Goal: Transaction & Acquisition: Purchase product/service

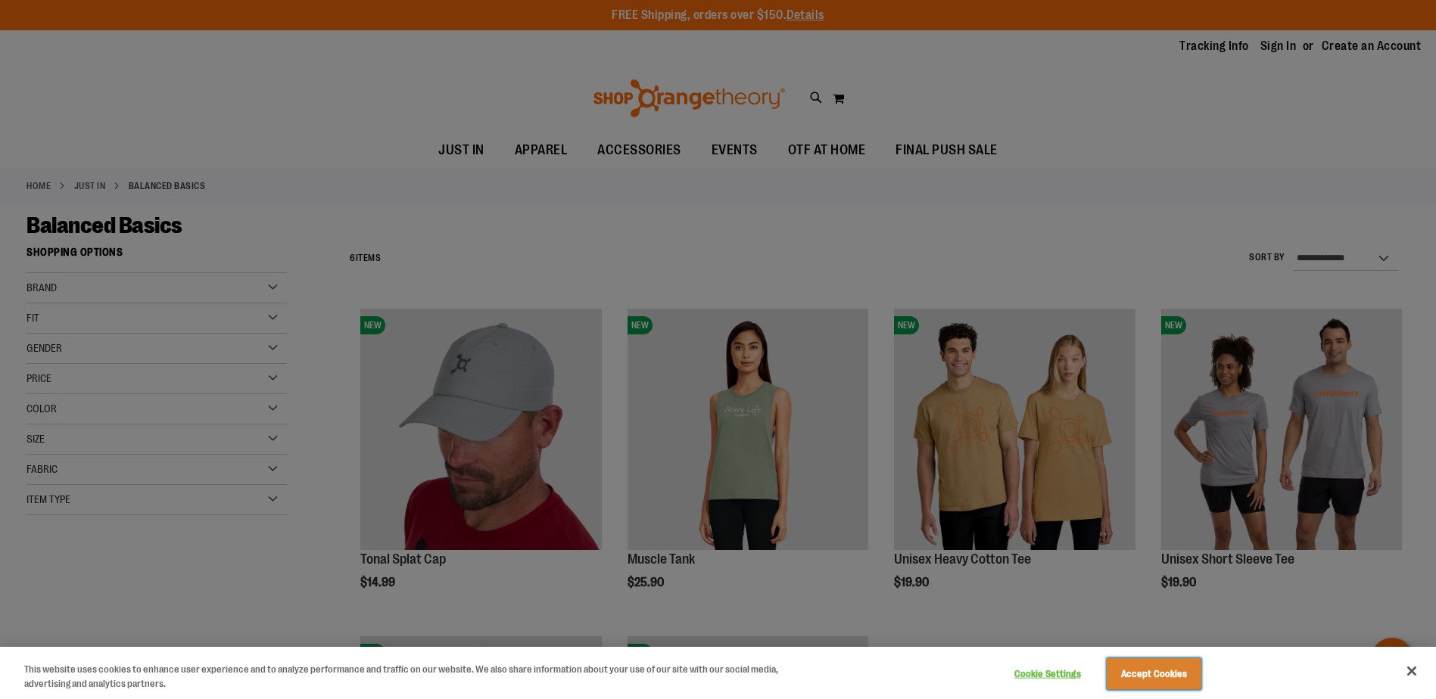
click at [1134, 673] on button "Accept Cookies" at bounding box center [1154, 675] width 95 height 32
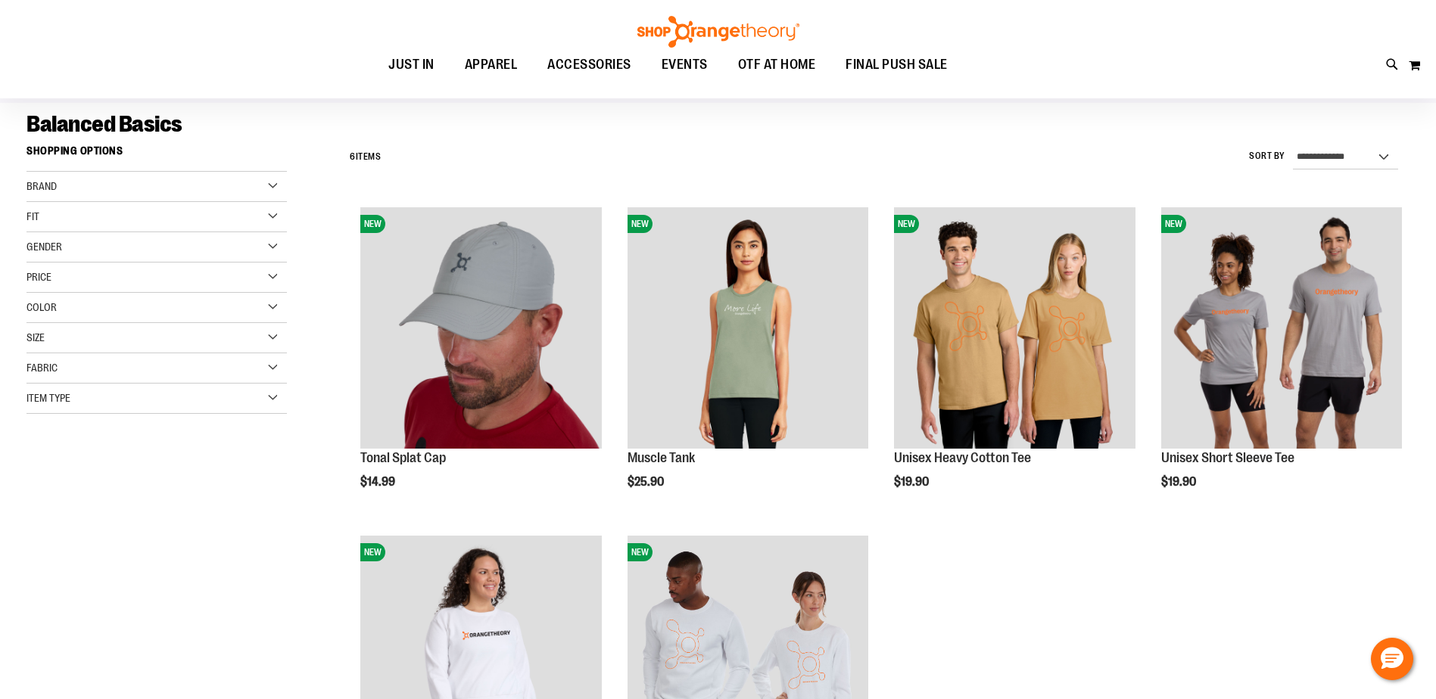
scroll to position [75, 0]
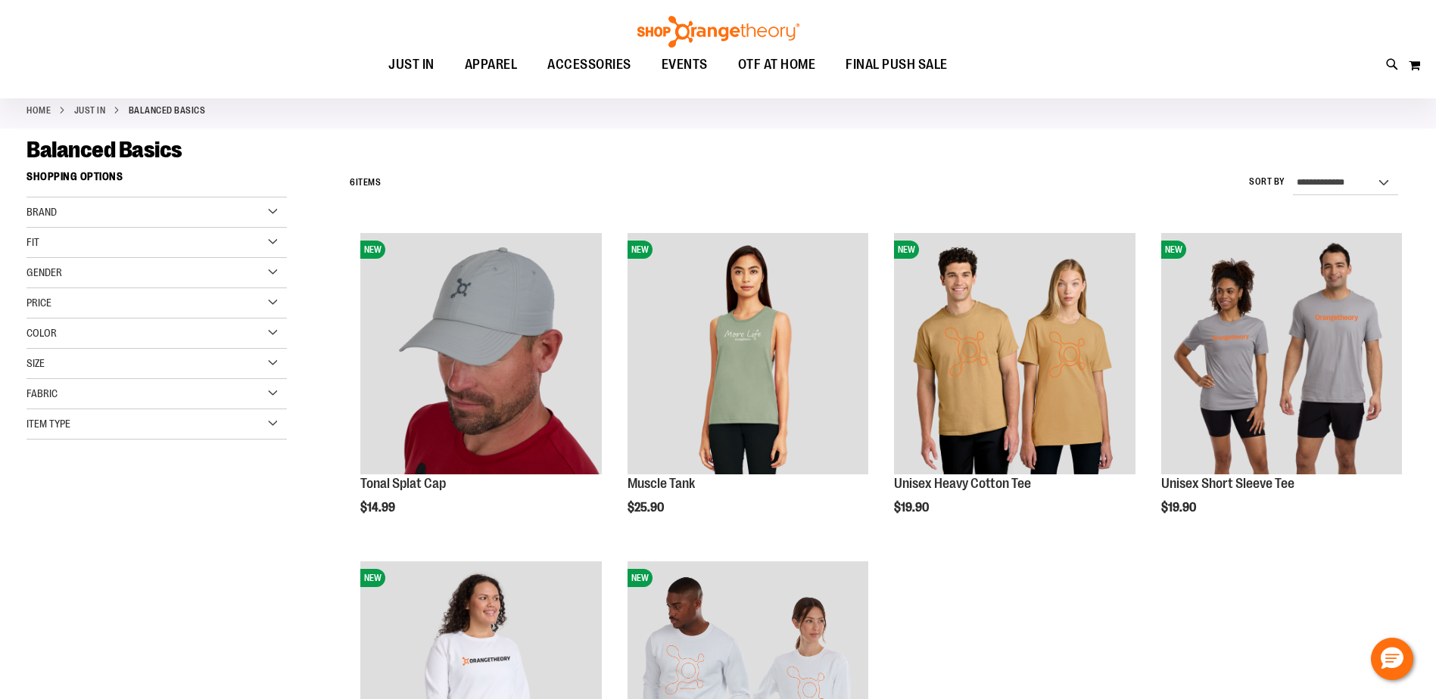
click at [270, 216] on div "Brand" at bounding box center [156, 213] width 260 height 30
click at [104, 251] on link "Orangetheory" at bounding box center [148, 243] width 250 height 16
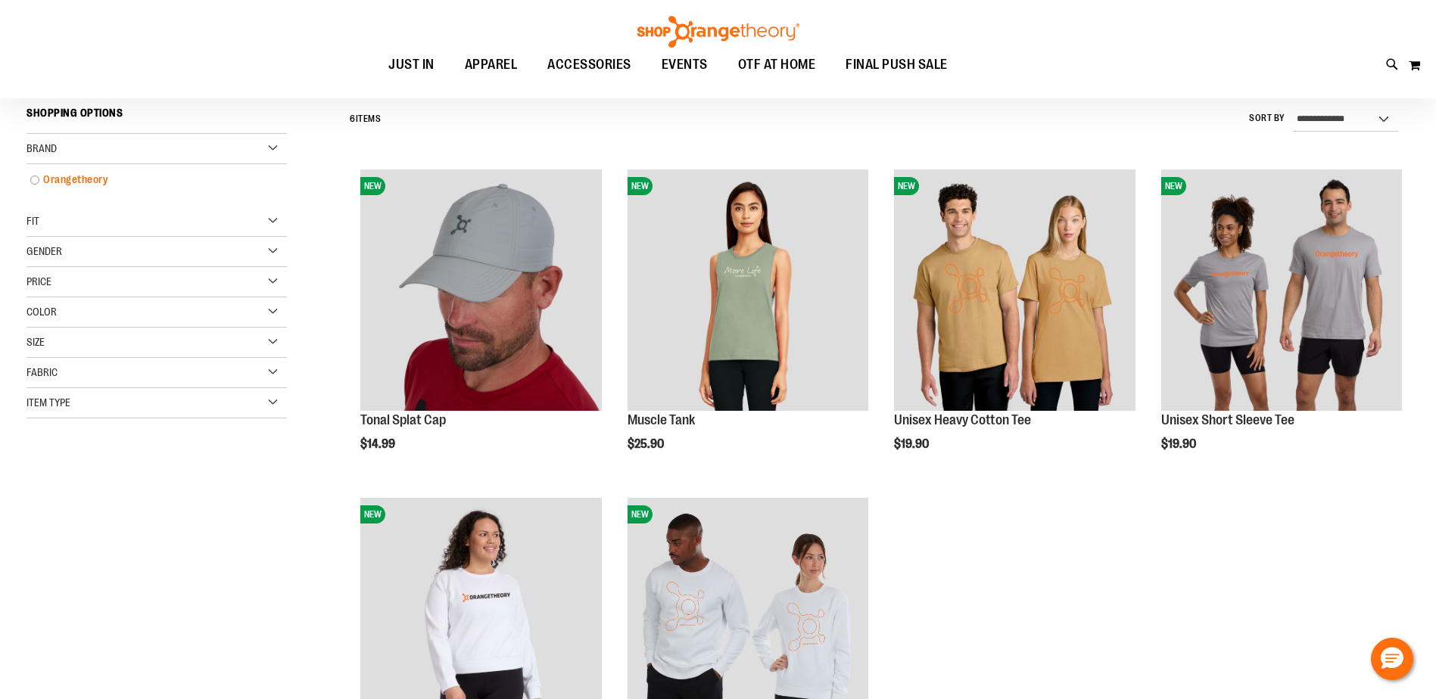
scroll to position [141, 0]
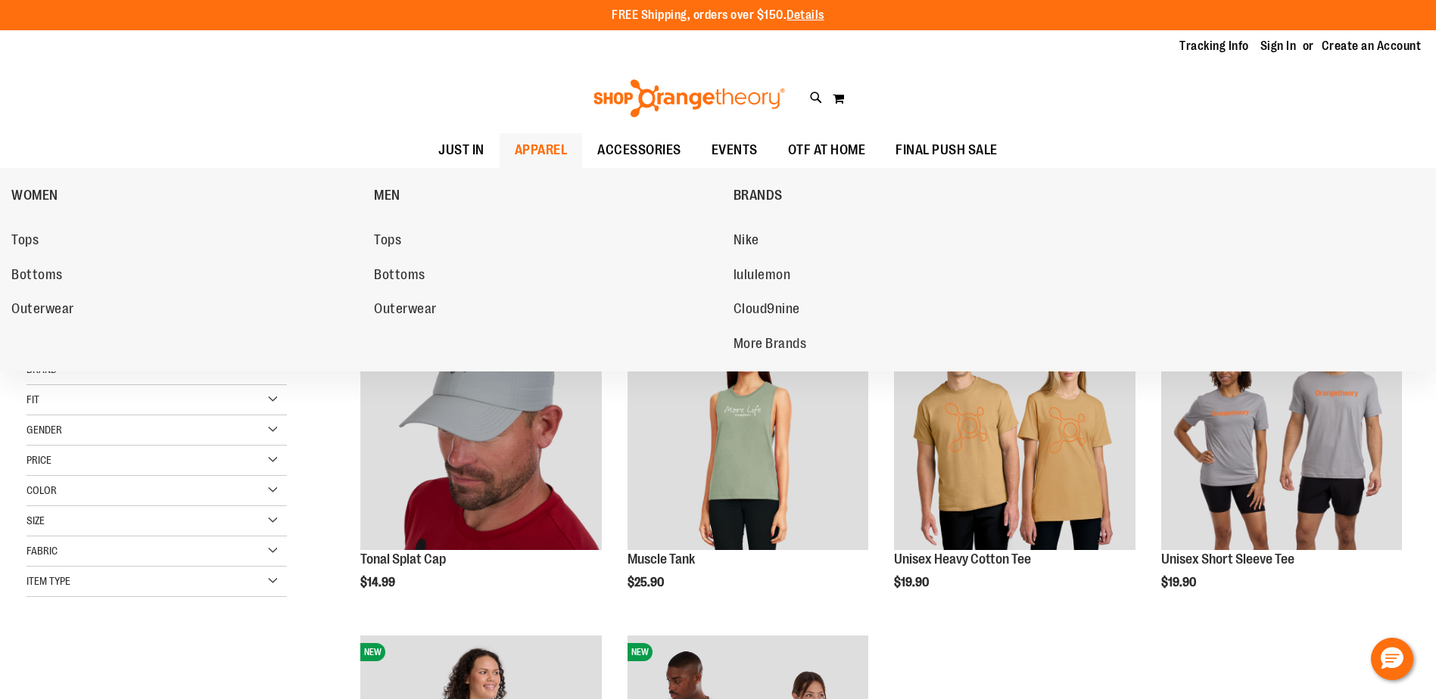
click at [537, 145] on span "APPAREL" at bounding box center [541, 150] width 53 height 34
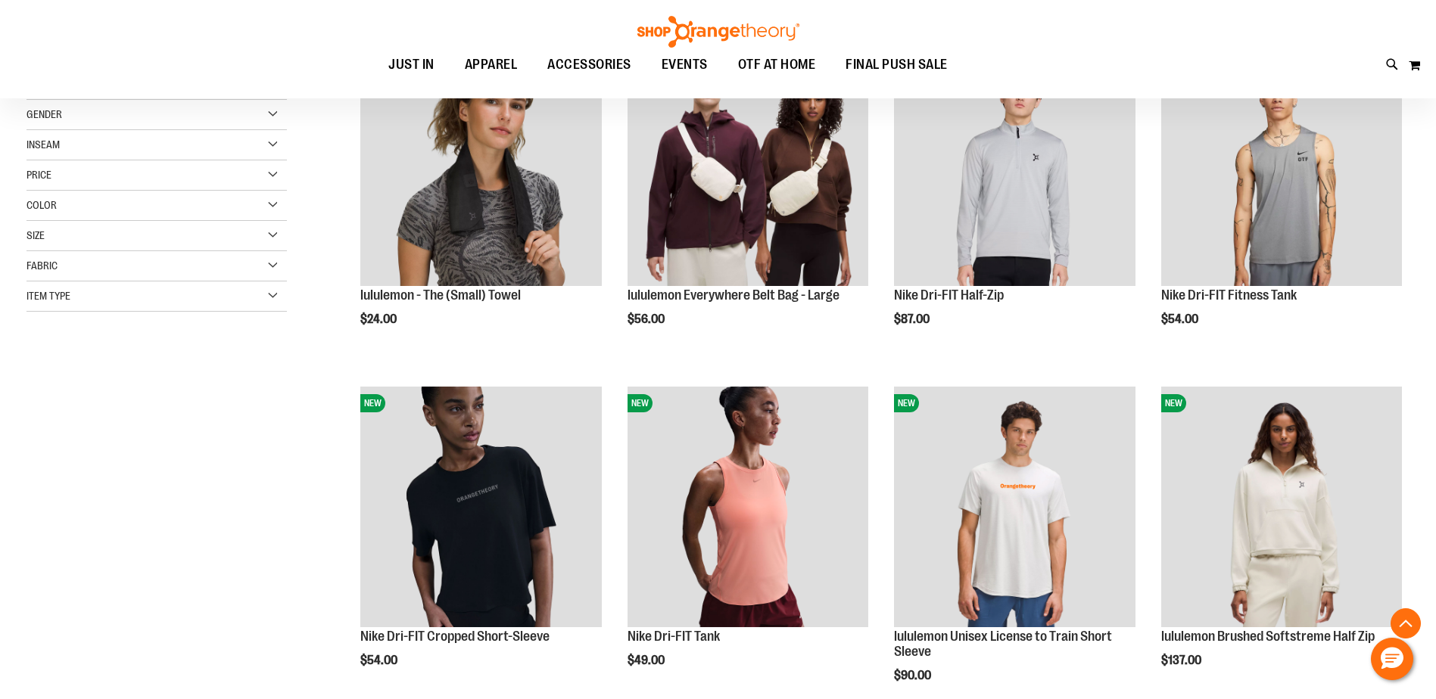
scroll to position [302, 0]
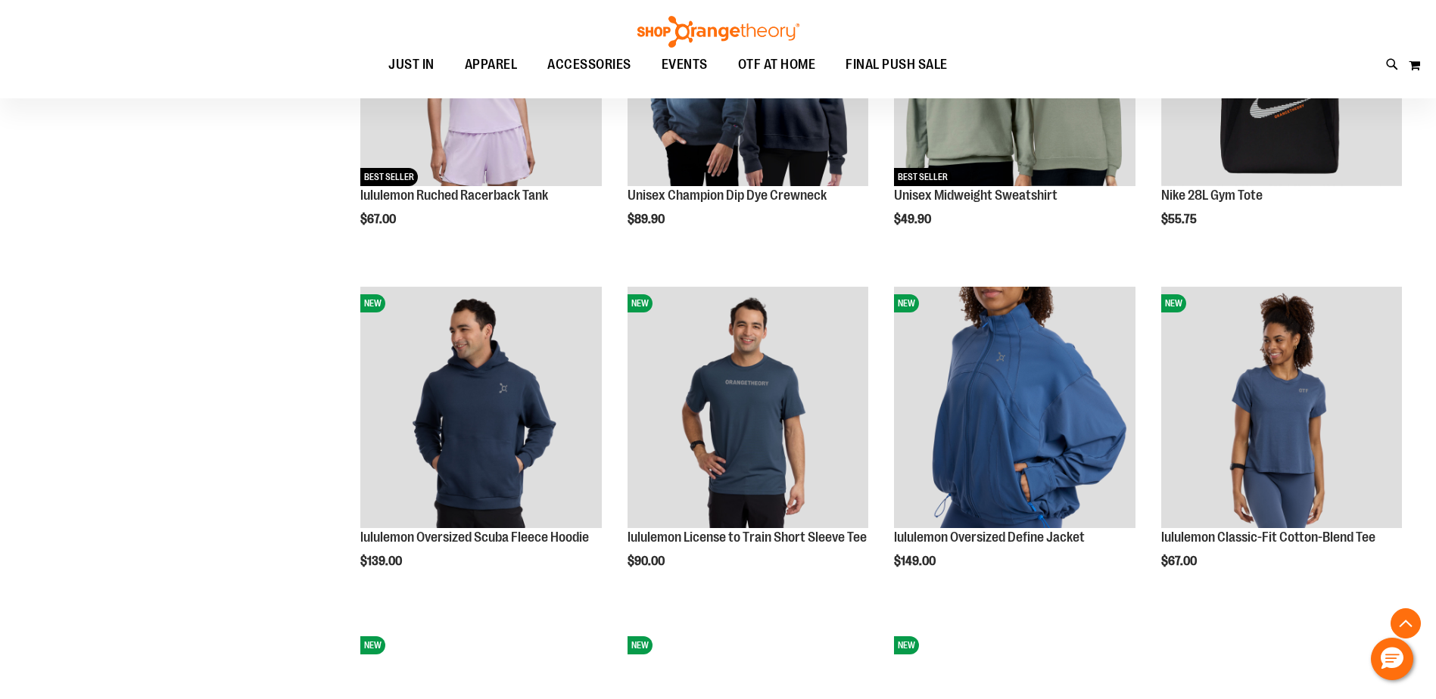
scroll to position [1135, 0]
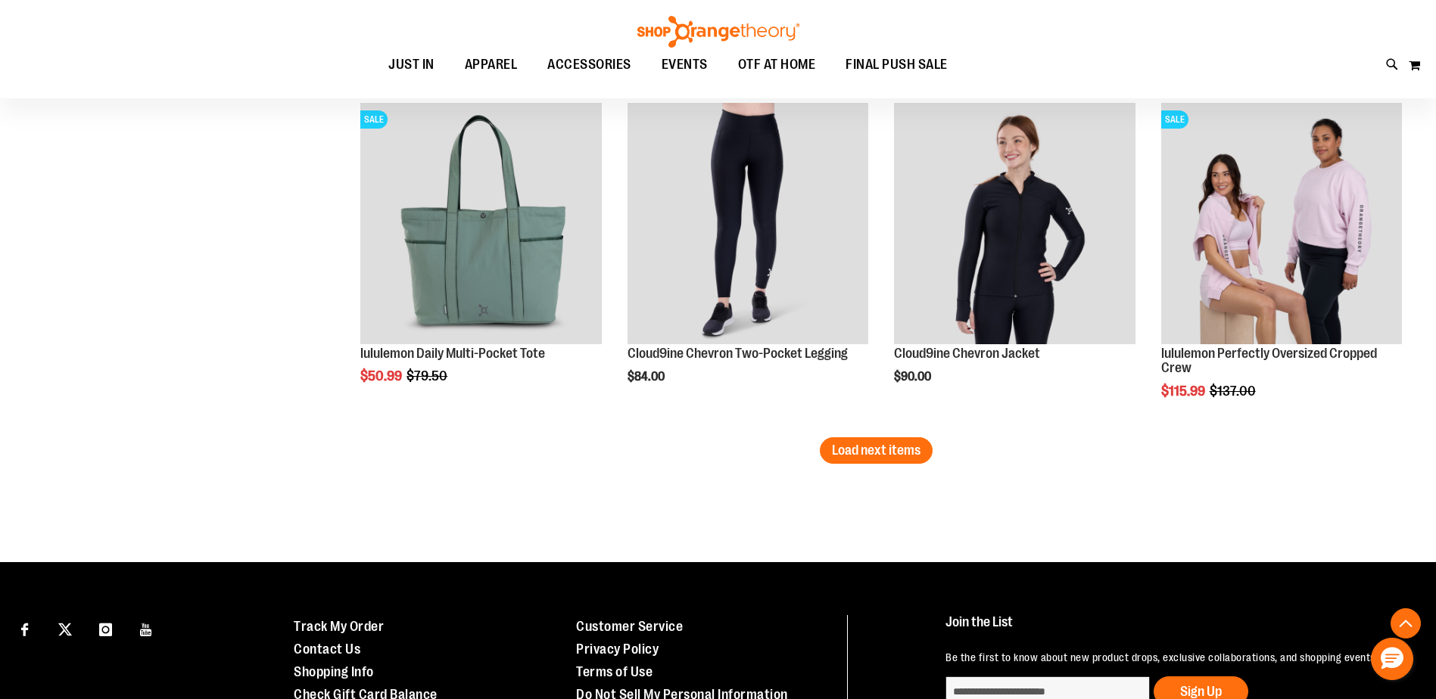
scroll to position [2951, 0]
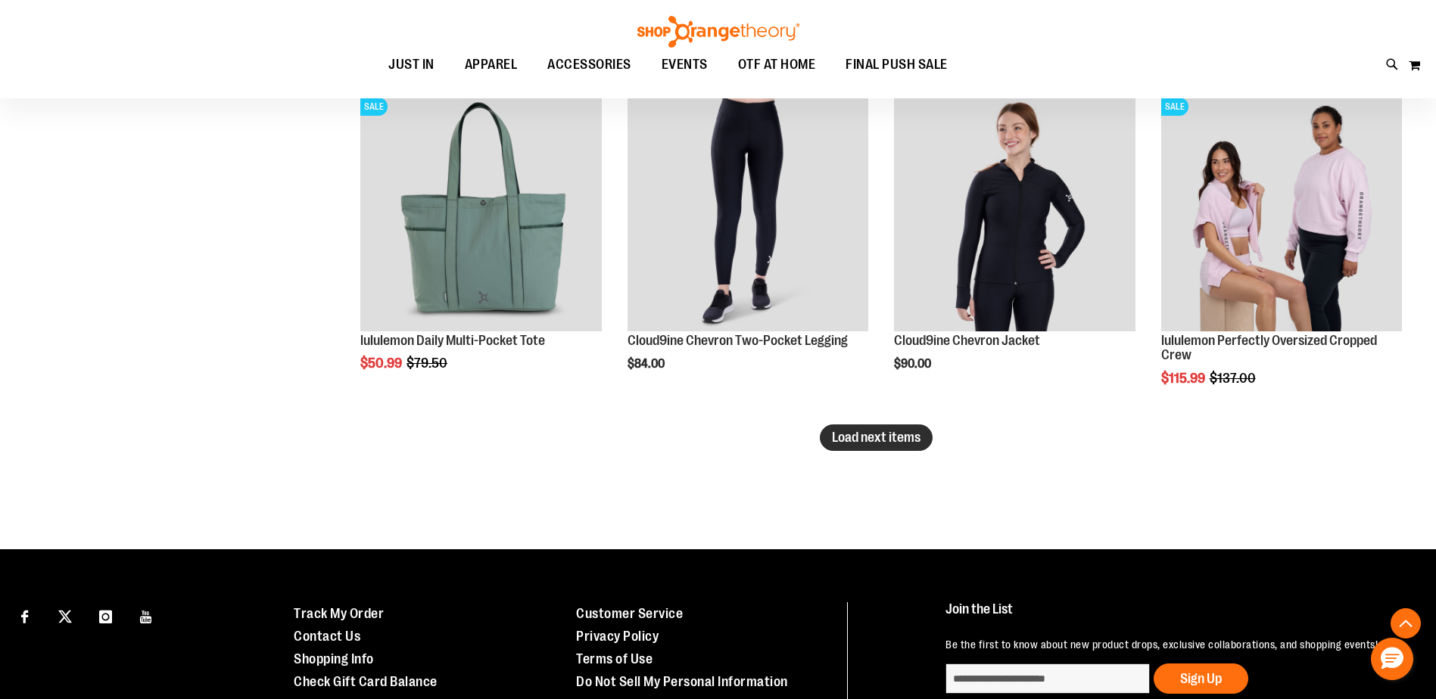
click at [876, 438] on span "Load next items" at bounding box center [876, 437] width 89 height 15
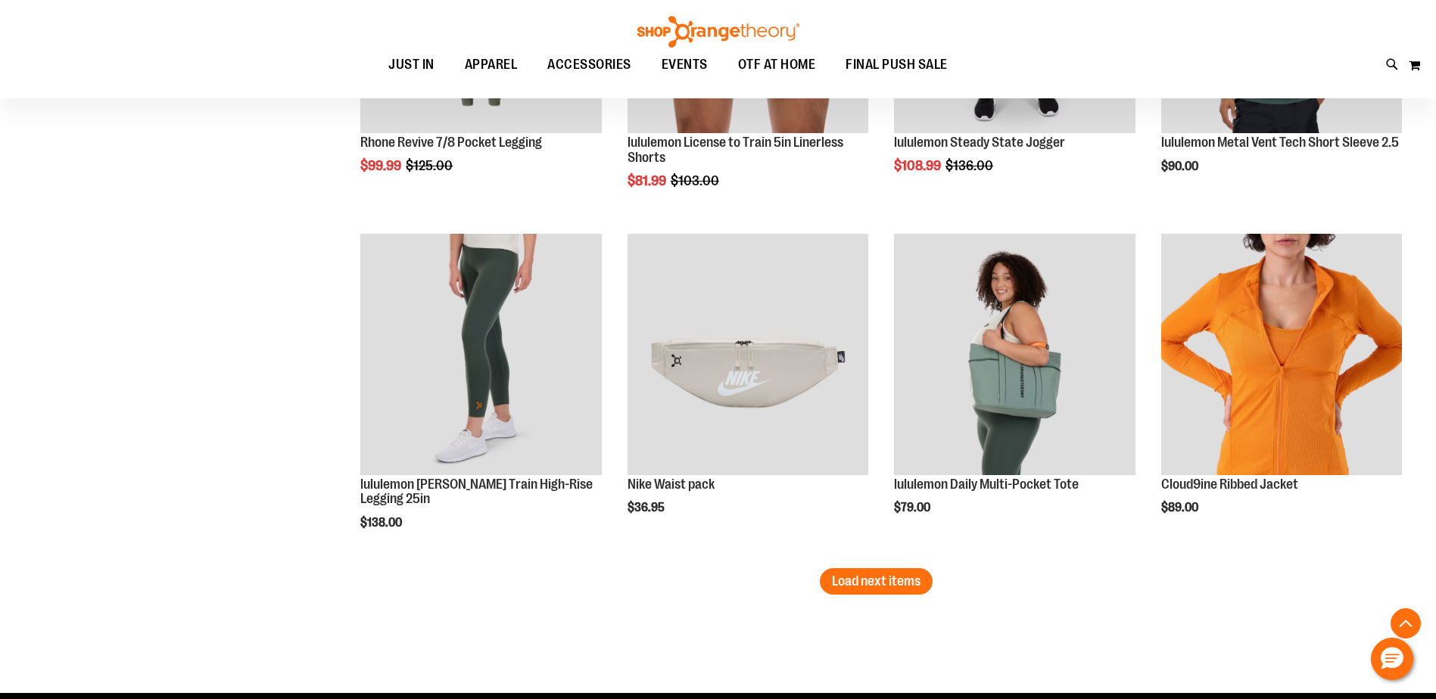
scroll to position [3860, 0]
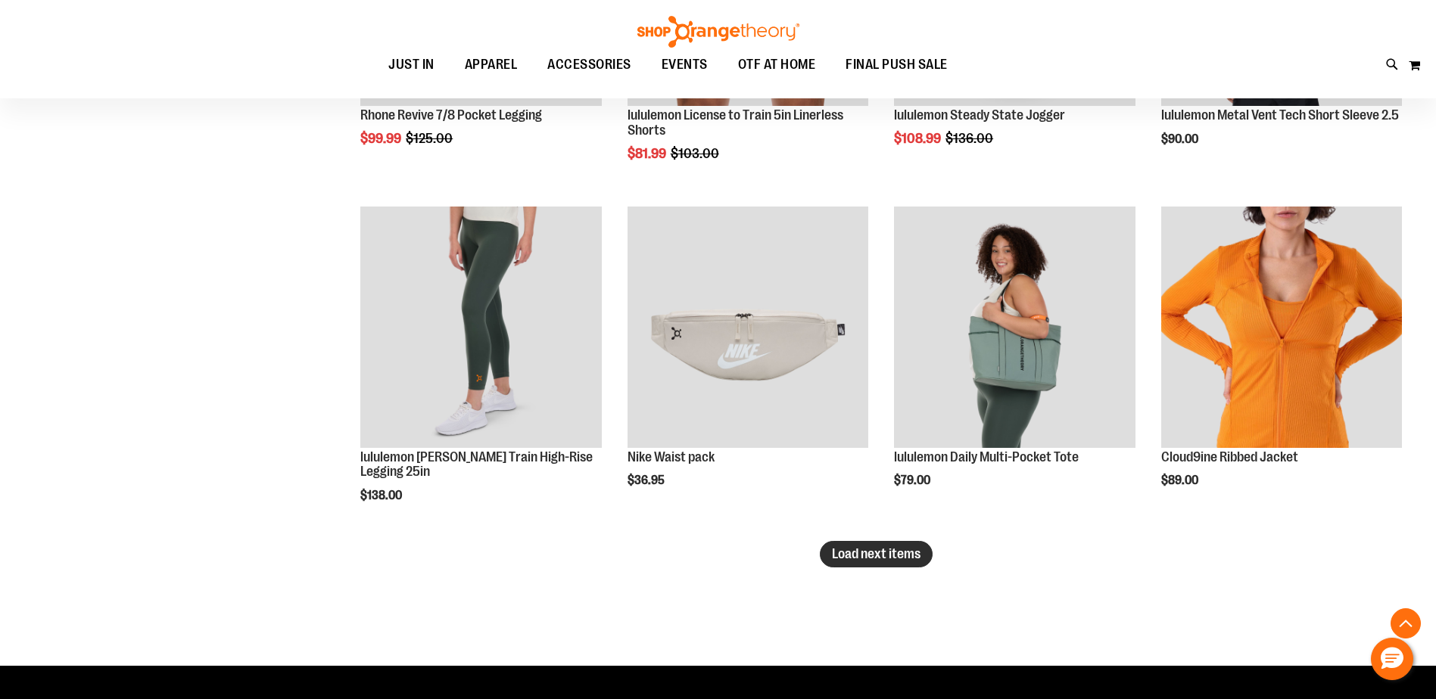
click at [888, 559] on span "Load next items" at bounding box center [876, 554] width 89 height 15
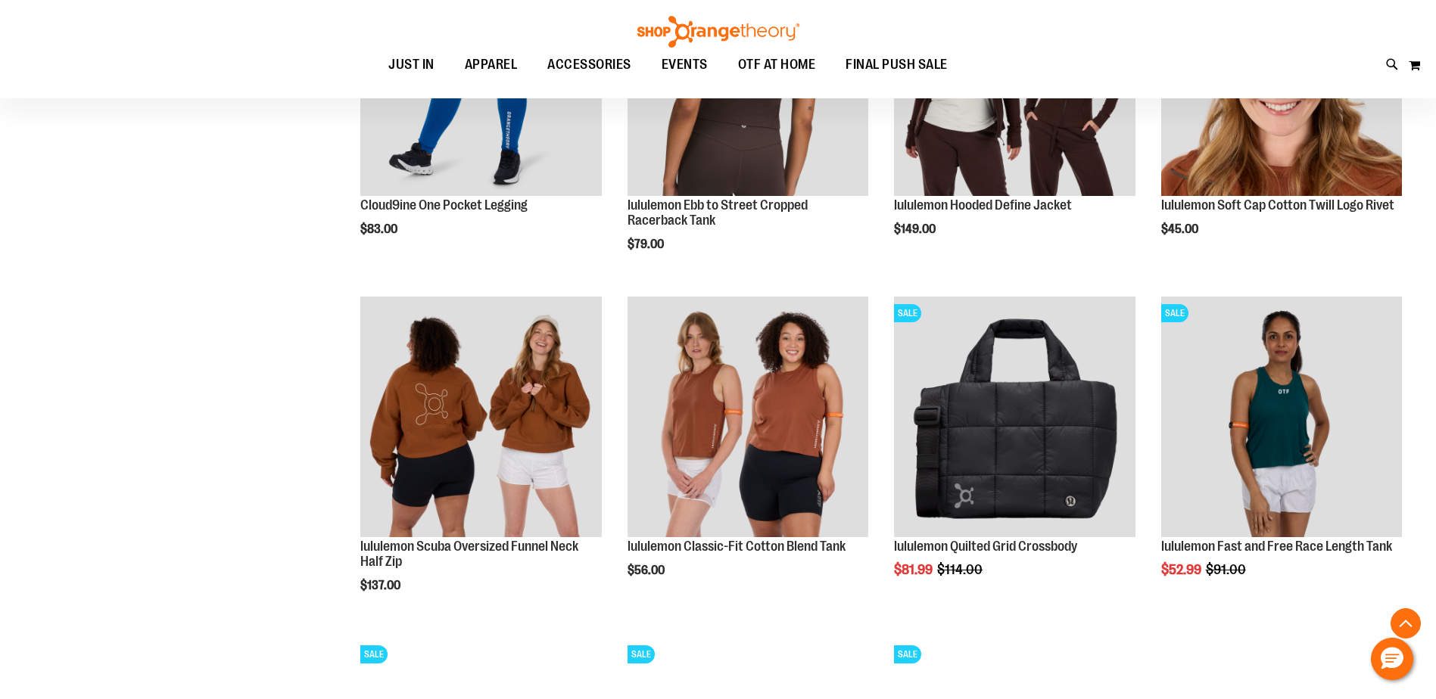
scroll to position [3923, 0]
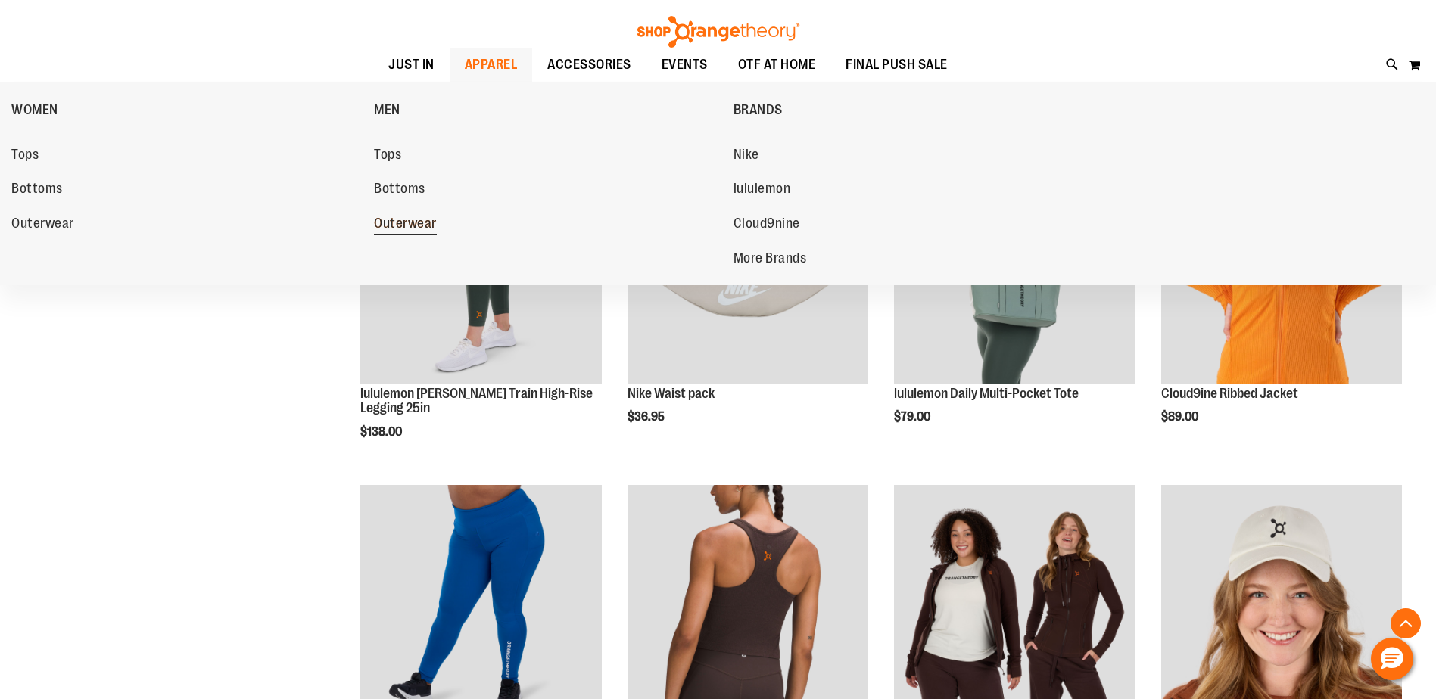
click at [393, 226] on span "Outerwear" at bounding box center [405, 225] width 63 height 19
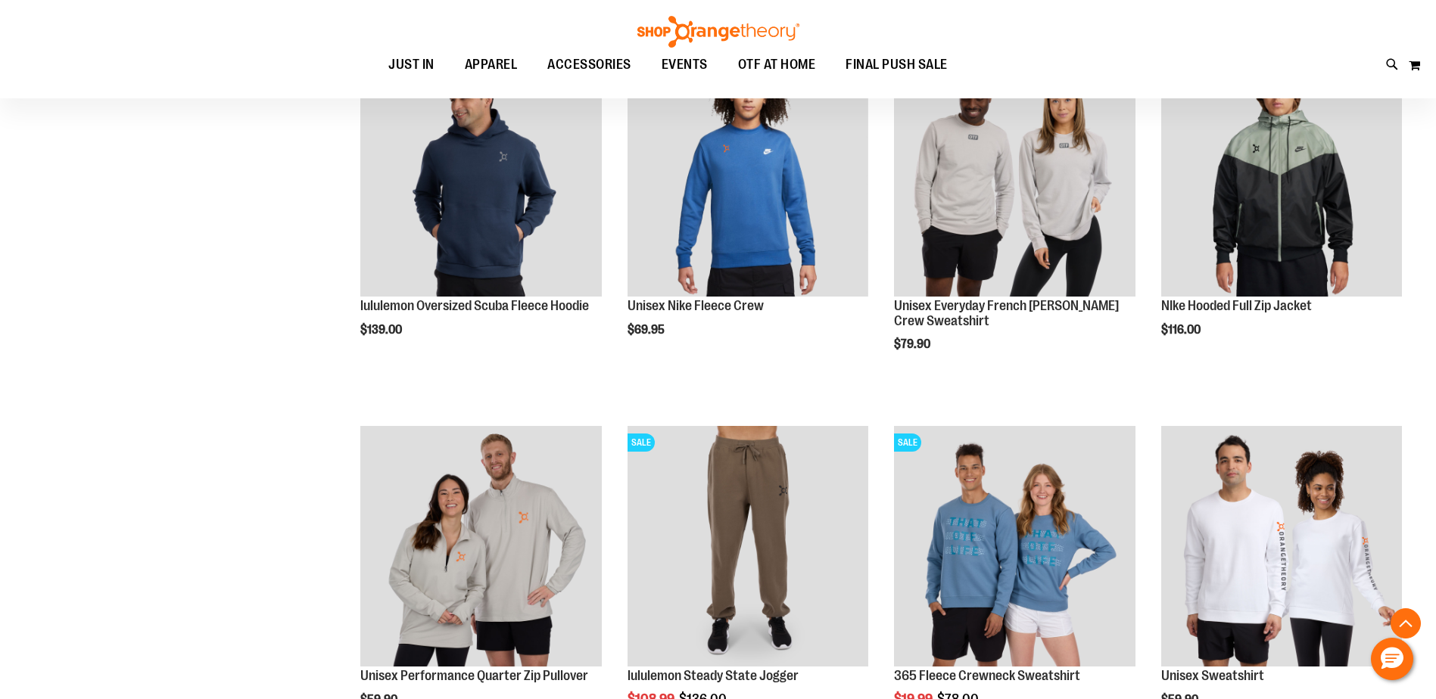
scroll to position [1438, 0]
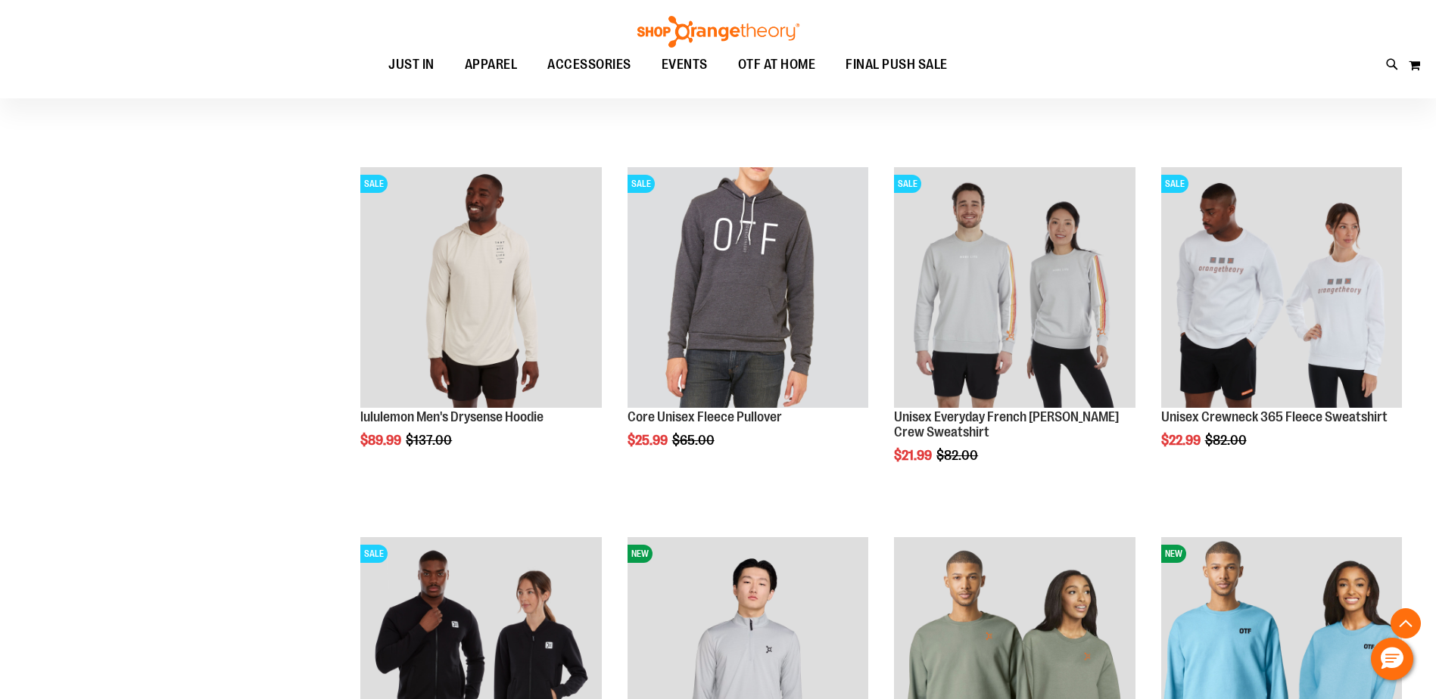
scroll to position [378, 0]
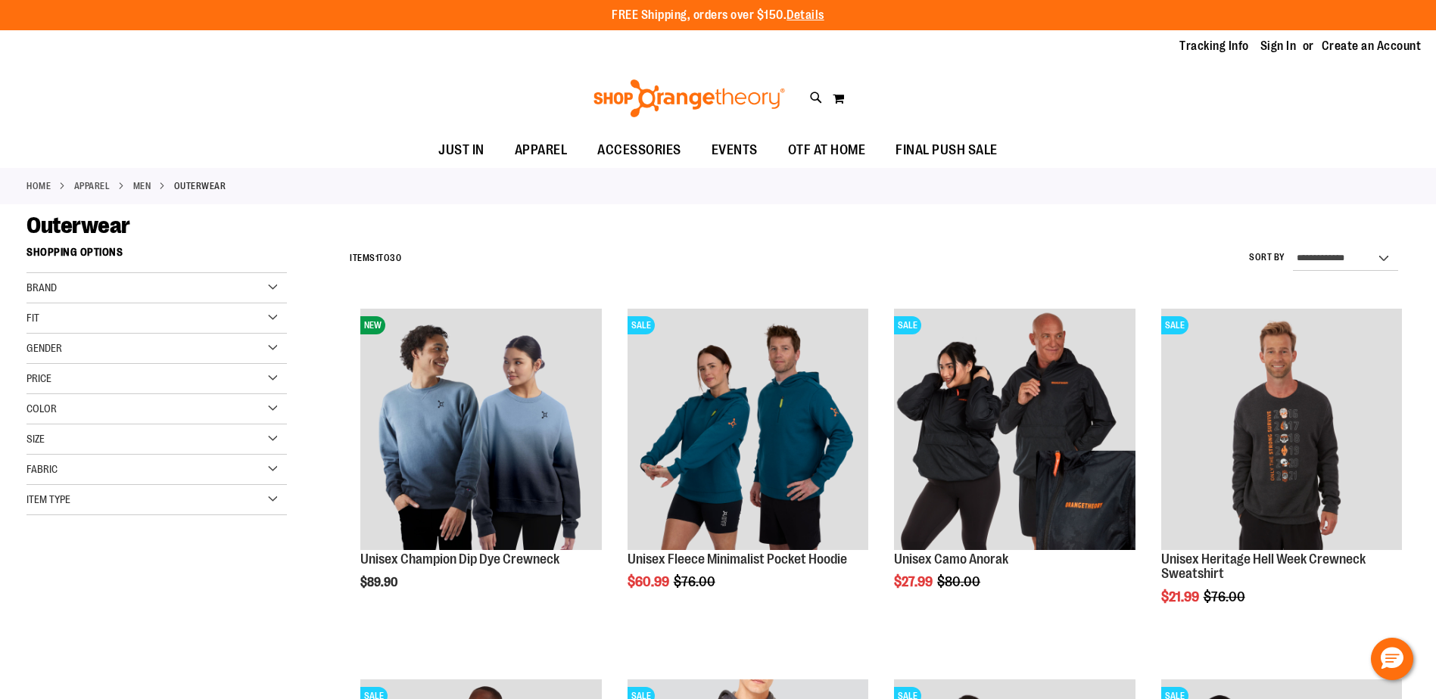
click at [269, 282] on div "Brand" at bounding box center [156, 288] width 260 height 30
click at [46, 320] on link "Nike" at bounding box center [148, 319] width 250 height 16
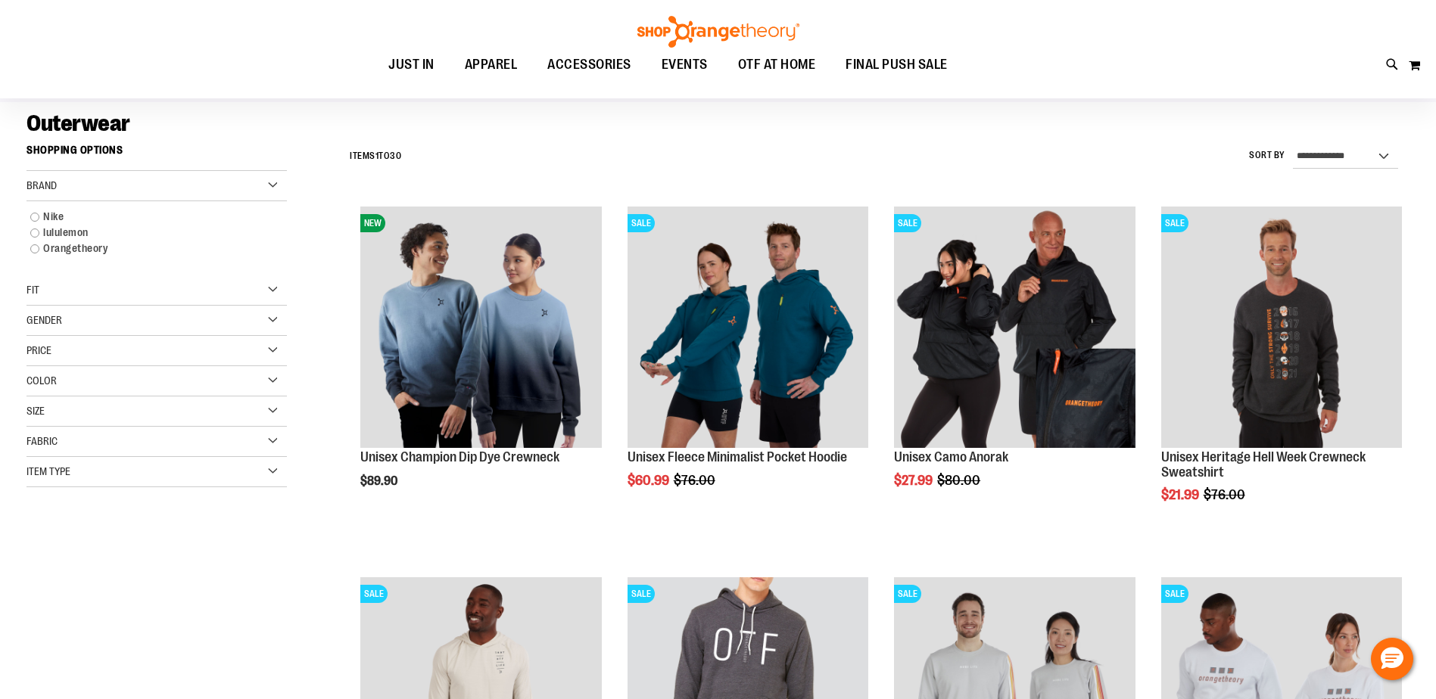
scroll to position [88, 0]
